Goal: Task Accomplishment & Management: Use online tool/utility

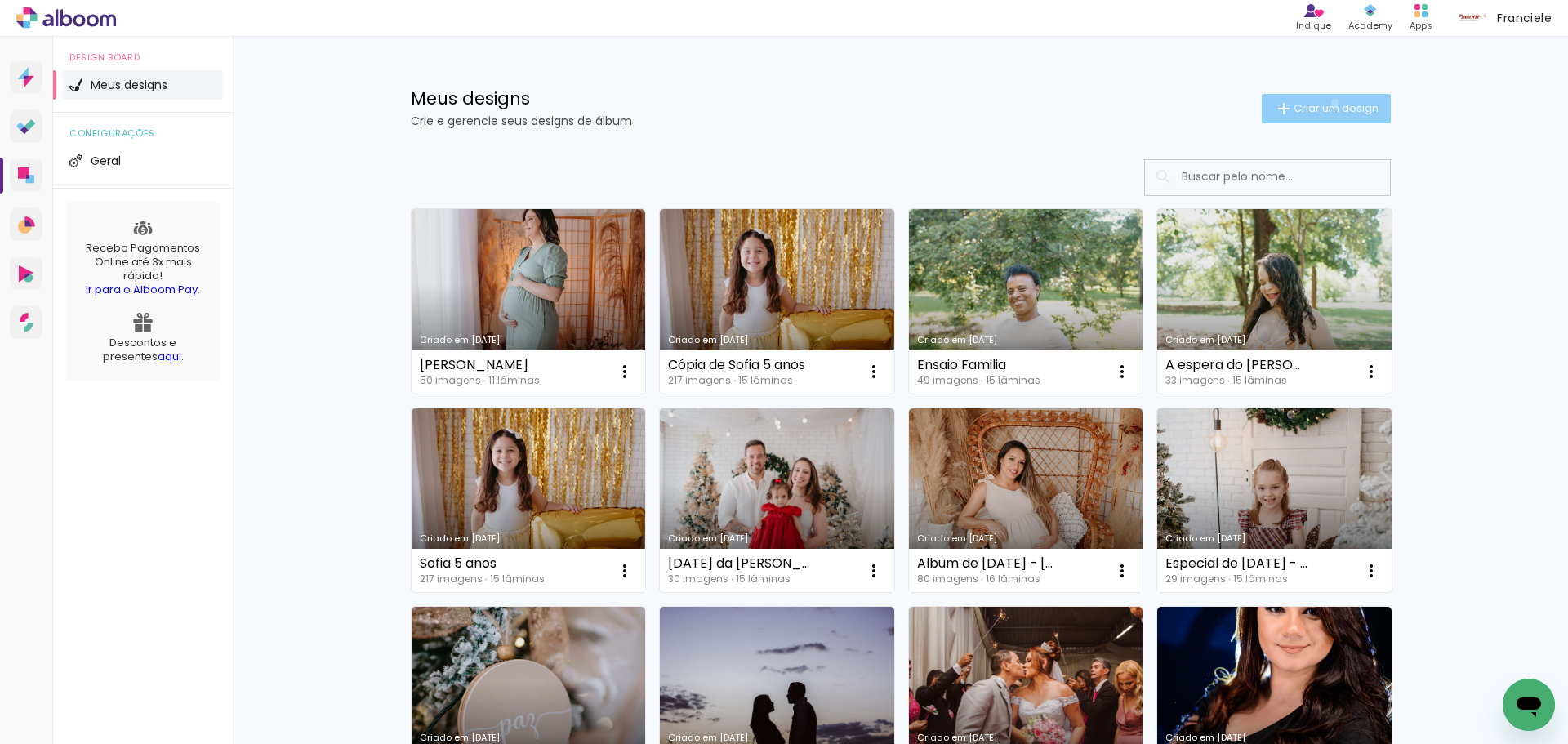
click at [1325, 103] on span "Criar um design" at bounding box center [1336, 108] width 85 height 10
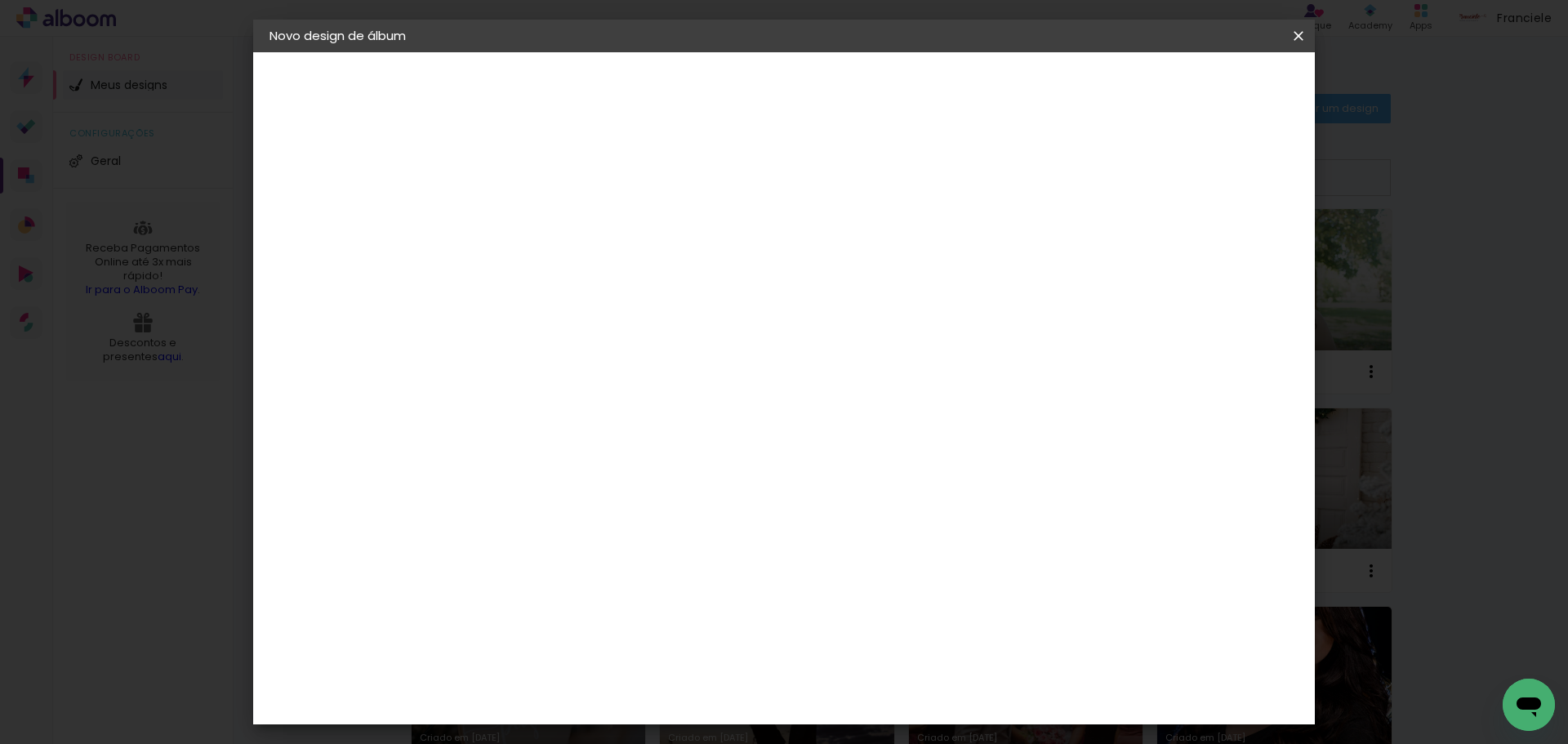
click at [0, 0] on div at bounding box center [0, 0] width 0 height 0
type input "Newborn Isabela 7 dias"
type paper-input "Newborn Isabela 7 dias"
click at [704, 76] on paper-button "Avançar" at bounding box center [664, 86] width 80 height 28
click at [660, 314] on input at bounding box center [578, 311] width 165 height 20
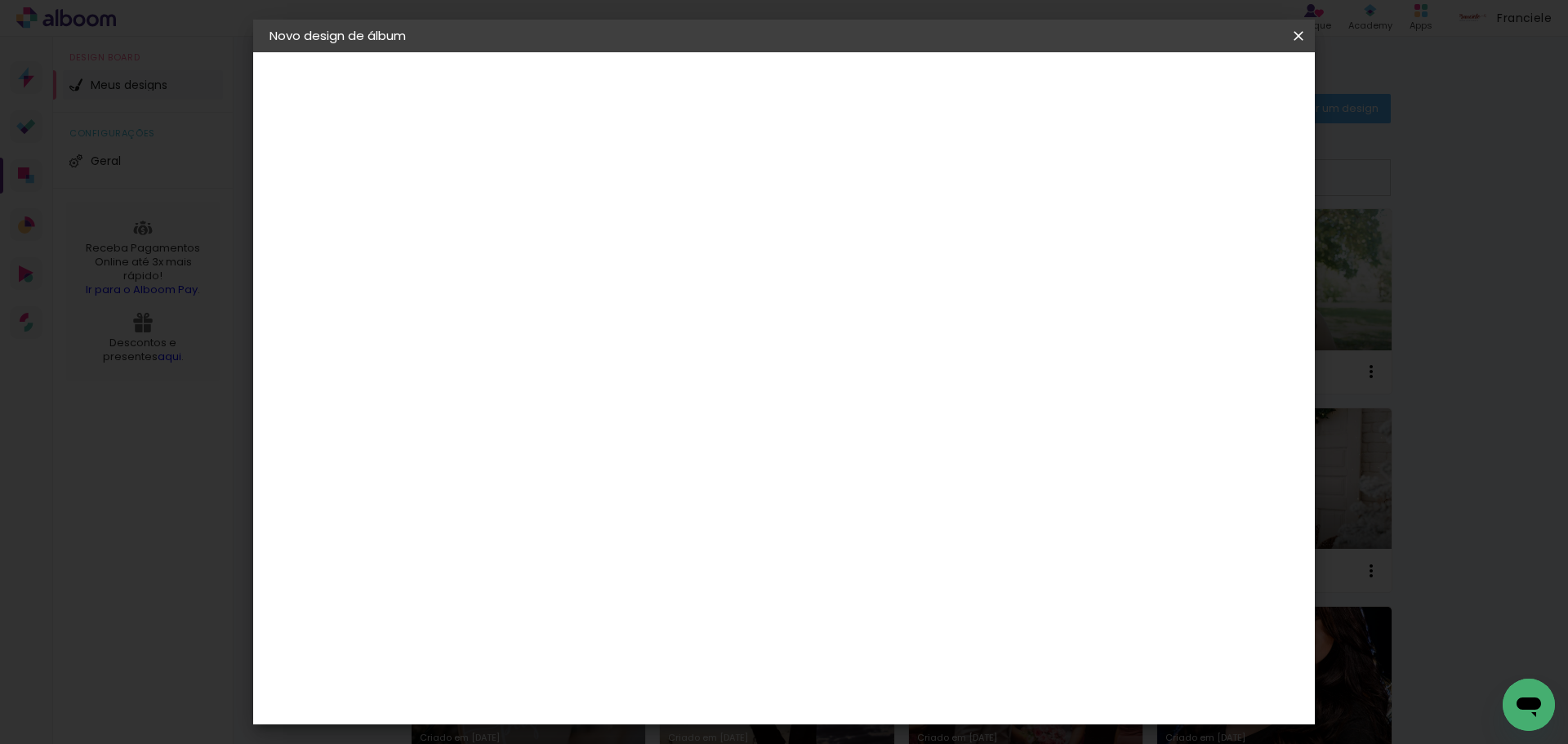
type input "clan"
type paper-input "clan"
click at [561, 372] on div "Clan Color" at bounding box center [543, 372] width 35 height 26
click at [823, 69] on header "Fornecedor Escolha um fornecedor ou avance com o tamanho livre. Voltar Avançar" at bounding box center [644, 107] width 357 height 110
click at [799, 96] on paper-button "Avançar" at bounding box center [758, 86] width 80 height 28
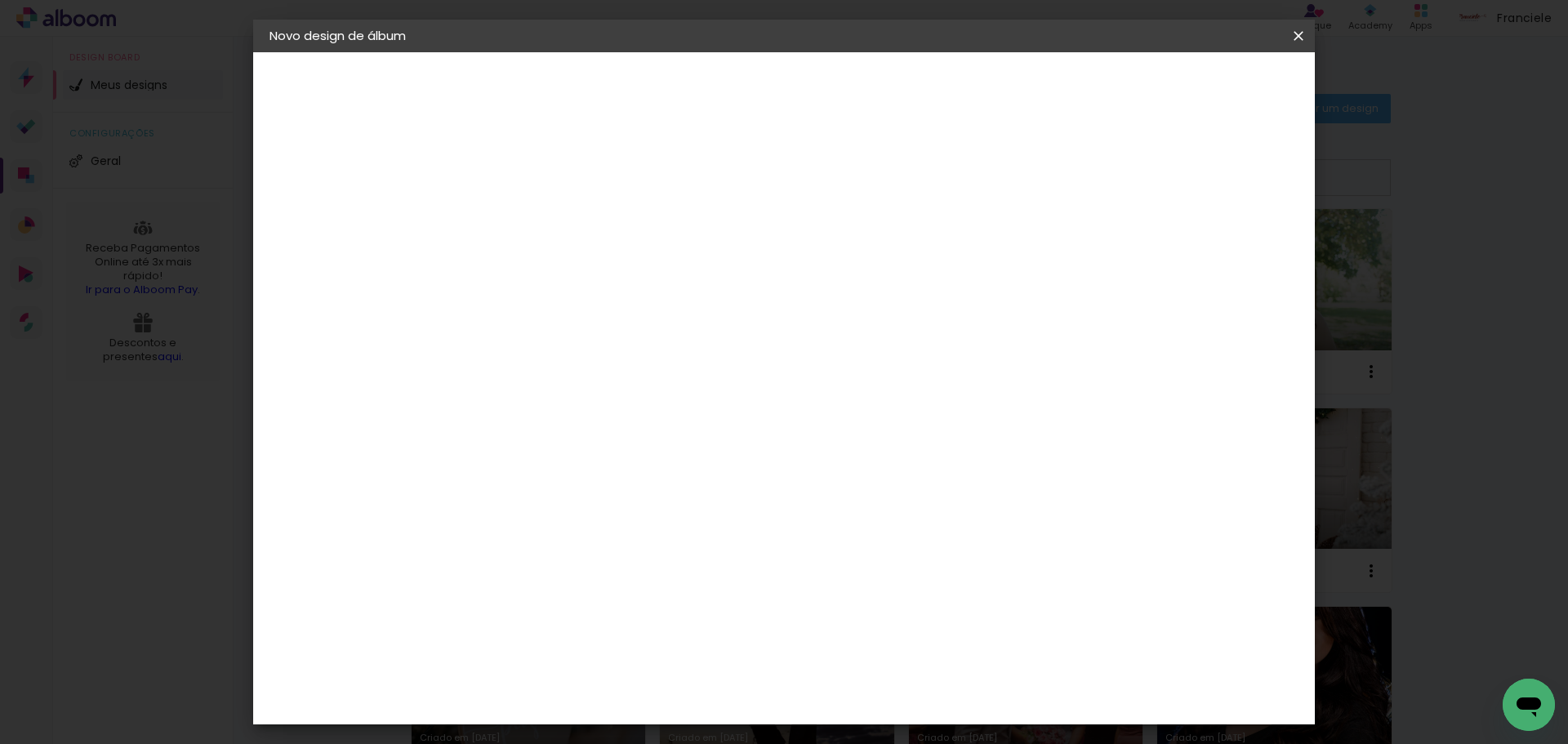
scroll to position [91, 0]
drag, startPoint x: 817, startPoint y: 440, endPoint x: 682, endPoint y: 431, distance: 135.3
click at [682, 431] on div "Opções disponíveis Tamanho Escolha o tamanho Horizontal Modelo Fechado Lâmina 1…" at bounding box center [646, 443] width 313 height 753
click at [647, 571] on span "20 × 20" at bounding box center [608, 587] width 76 height 33
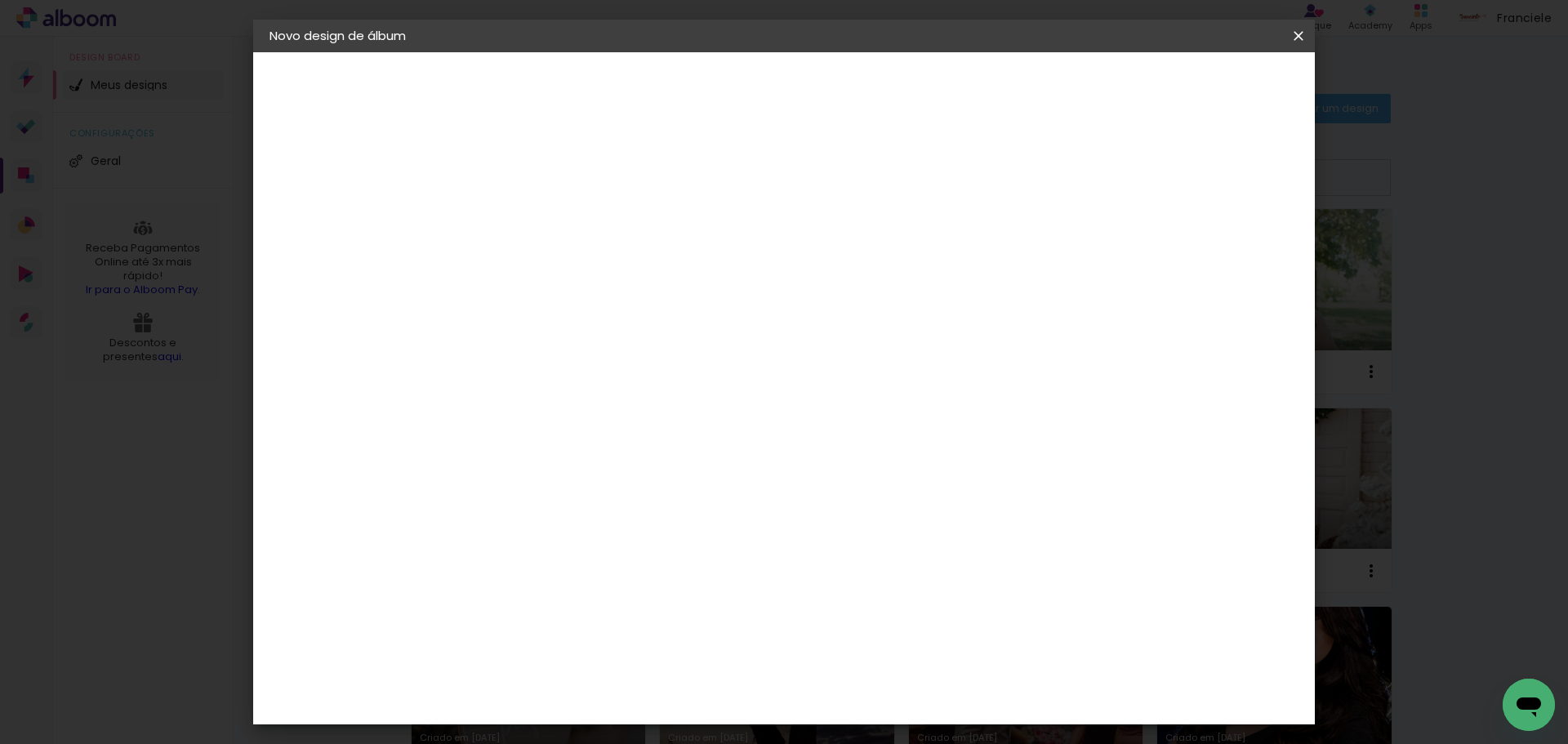
click at [0, 0] on slot "Avançar" at bounding box center [0, 0] width 0 height 0
click at [0, 0] on slot "Mostrar sangria" at bounding box center [0, 0] width 0 height 0
type paper-checkbox "on"
click at [0, 0] on slot "Mostrar sangria" at bounding box center [0, 0] width 0 height 0
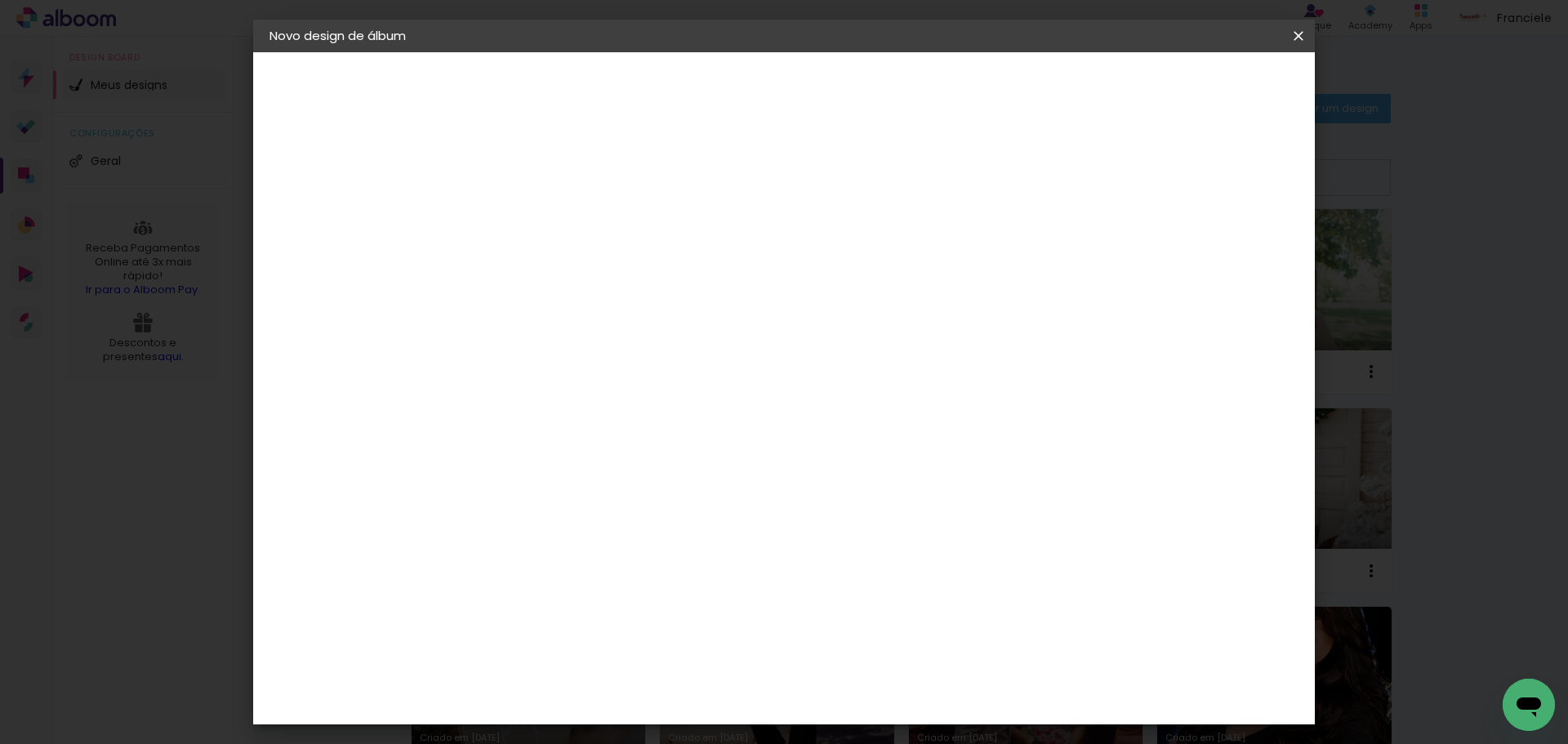
click at [0, 0] on slot "Mostrar sangria" at bounding box center [0, 0] width 0 height 0
click at [1212, 95] on paper-button "Iniciar design" at bounding box center [1159, 86] width 107 height 28
